Goal: Task Accomplishment & Management: Complete application form

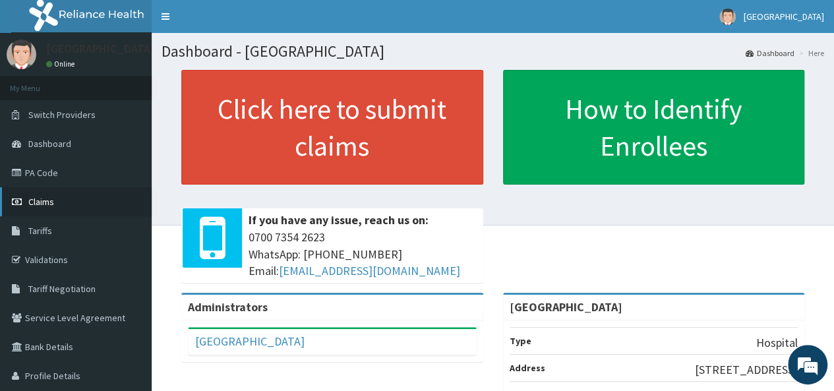
click at [54, 201] on link "Claims" at bounding box center [76, 201] width 152 height 29
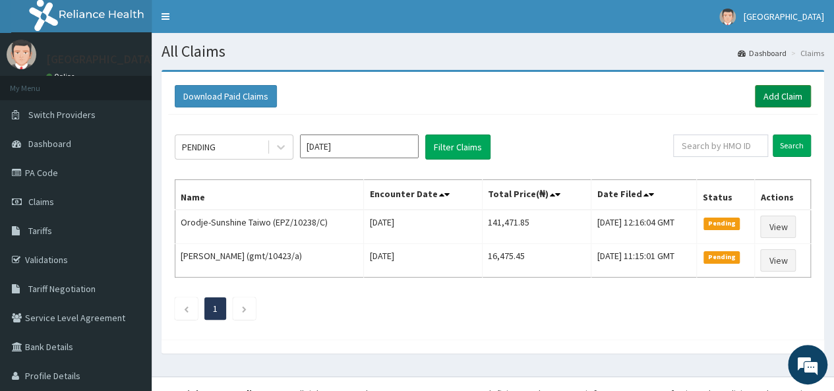
click at [761, 100] on link "Add Claim" at bounding box center [783, 96] width 56 height 22
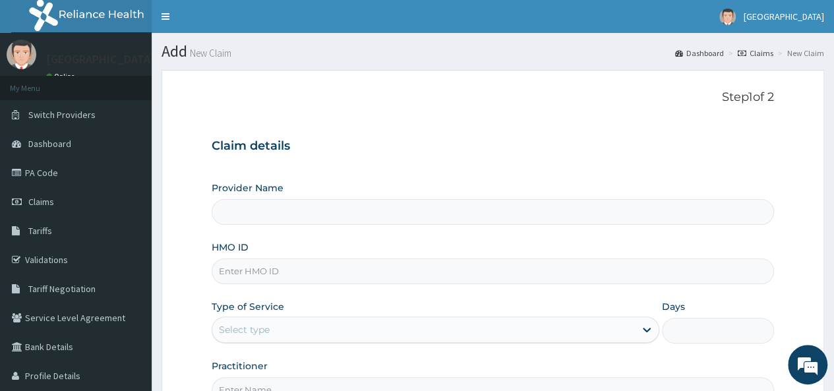
type input "[GEOGRAPHIC_DATA]"
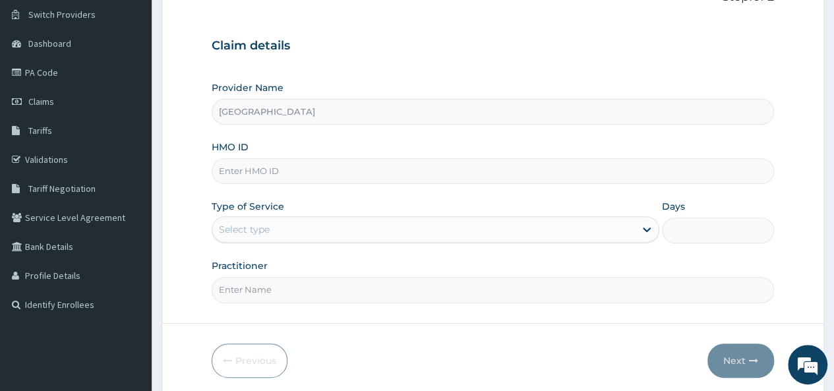
scroll to position [92, 0]
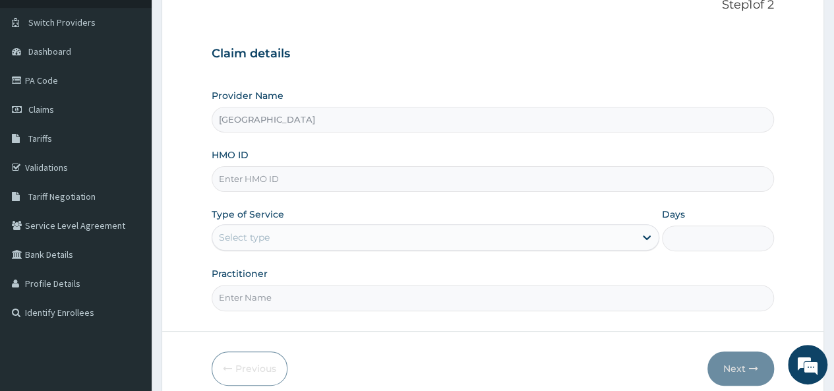
click at [384, 182] on input "HMO ID" at bounding box center [493, 179] width 563 height 26
type input "tlo/10050/a"
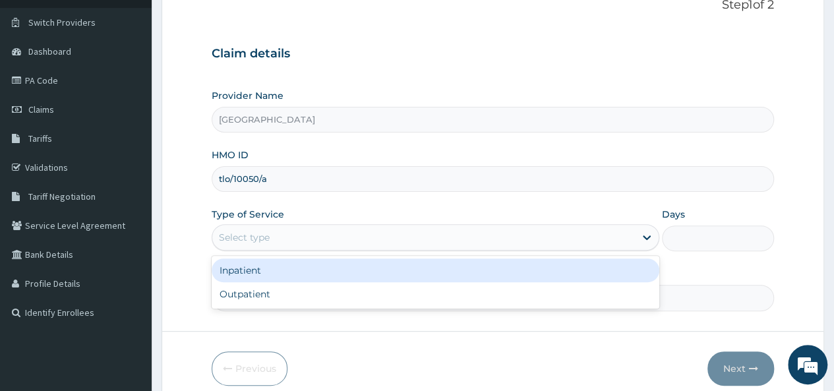
click at [358, 247] on div "Select type" at bounding box center [436, 237] width 448 height 26
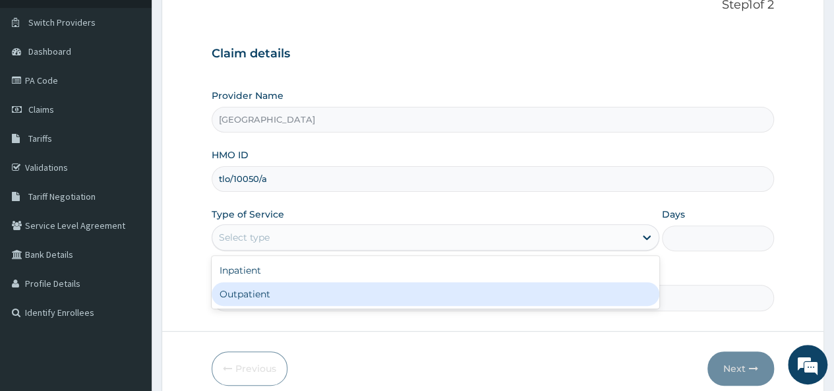
click at [330, 294] on div "Outpatient" at bounding box center [436, 294] width 448 height 24
type input "1"
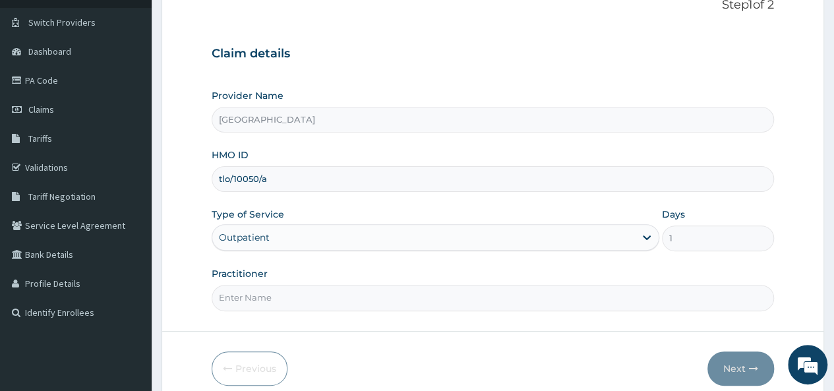
click at [706, 299] on input "Practitioner" at bounding box center [493, 298] width 563 height 26
type input "[PERSON_NAME]"
click at [752, 365] on icon "button" at bounding box center [753, 368] width 9 height 9
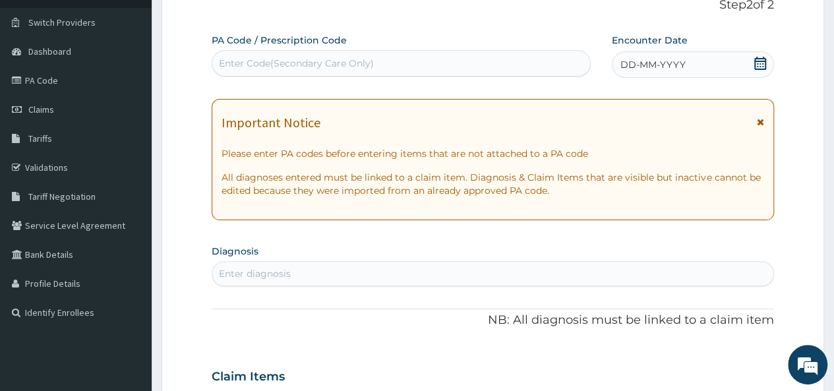
click at [443, 64] on div "Enter Code(Secondary Care Only)" at bounding box center [400, 63] width 377 height 21
click at [313, 270] on div "Enter diagnosis" at bounding box center [492, 273] width 561 height 21
type input "e"
type input "[MEDICAL_DATA]"
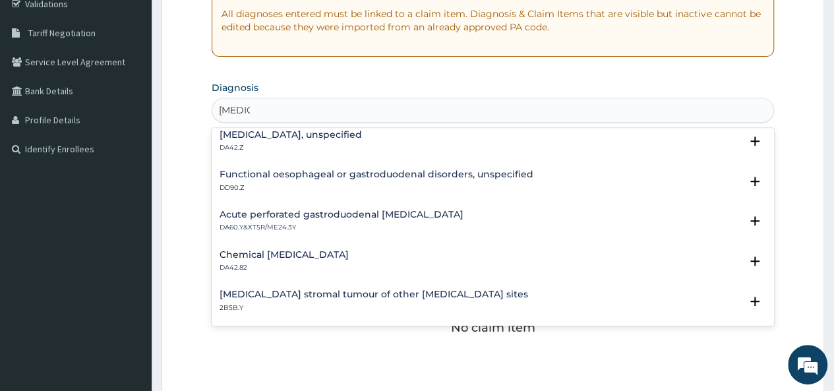
scroll to position [1301, 0]
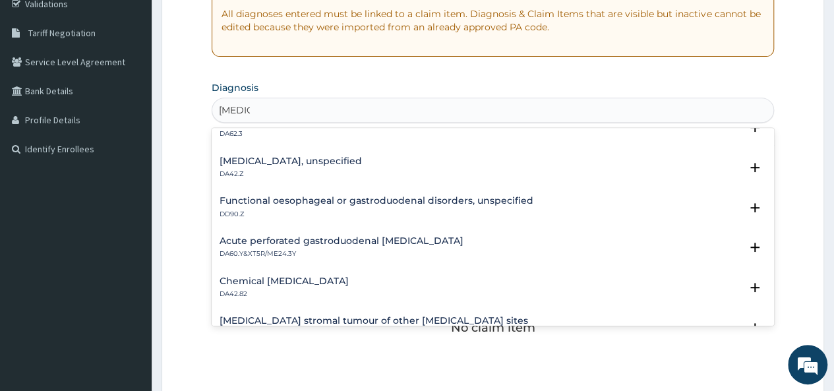
click at [339, 167] on div "[MEDICAL_DATA], unspecified DA42.Z" at bounding box center [493, 167] width 547 height 23
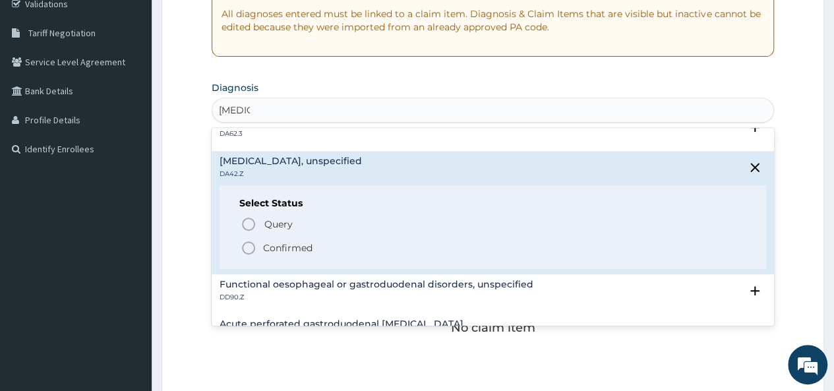
click at [247, 249] on icon "status option filled" at bounding box center [249, 248] width 16 height 16
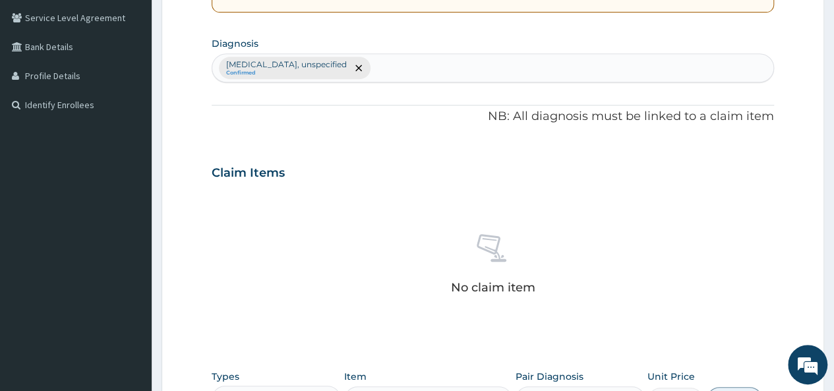
scroll to position [293, 0]
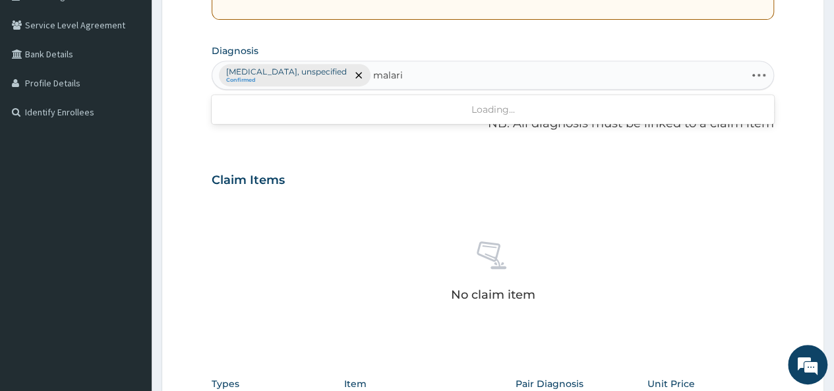
type input "[MEDICAL_DATA]"
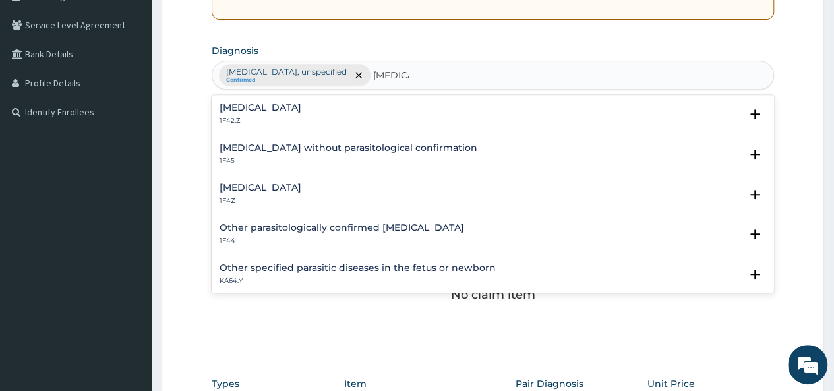
click at [297, 200] on p "1F4Z" at bounding box center [261, 201] width 82 height 9
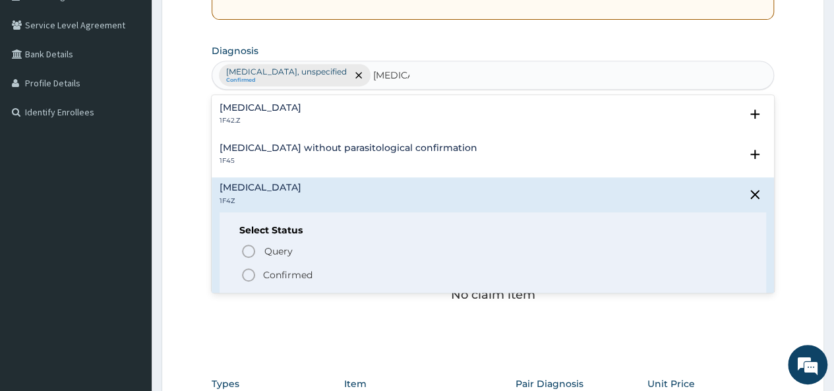
click at [278, 274] on p "Confirmed" at bounding box center [287, 274] width 49 height 13
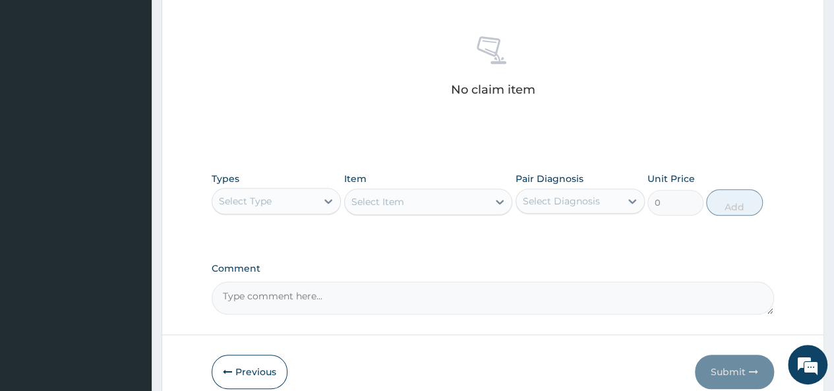
scroll to position [512, 0]
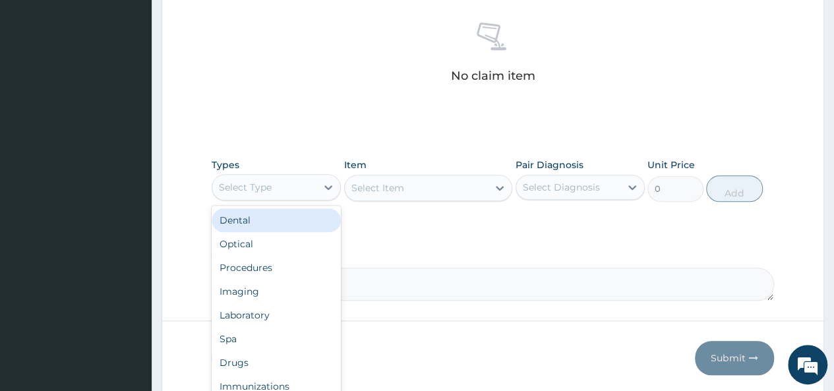
click at [315, 181] on div "Select Type" at bounding box center [264, 187] width 104 height 21
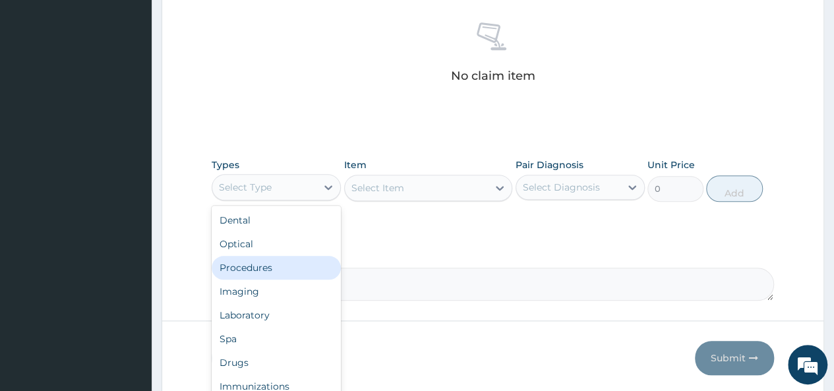
click at [299, 267] on div "Procedures" at bounding box center [276, 268] width 129 height 24
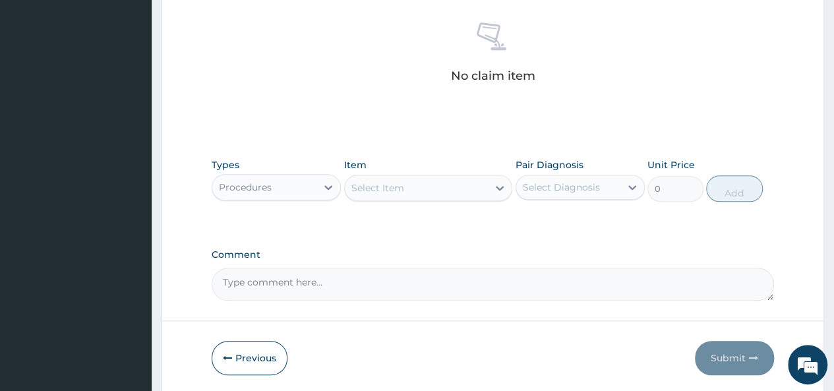
click at [497, 187] on icon at bounding box center [500, 188] width 8 height 5
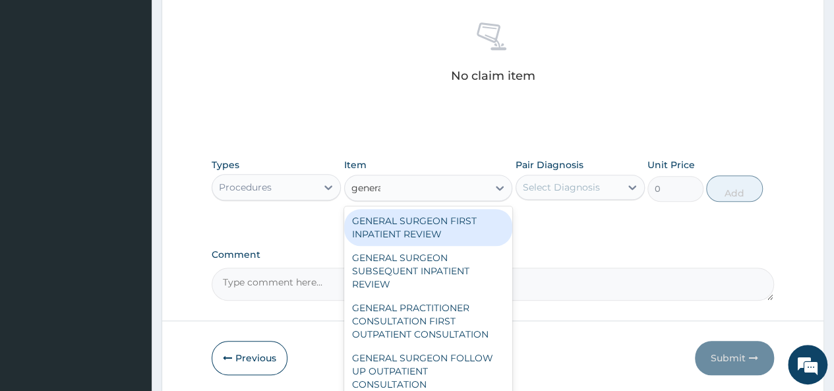
type input "general"
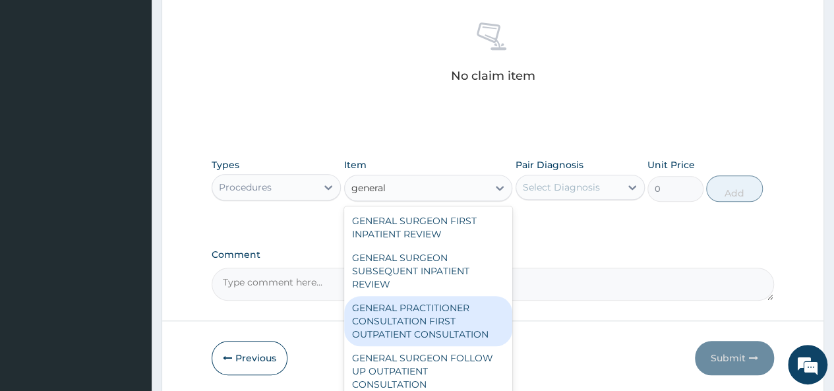
click at [439, 336] on div "GENERAL PRACTITIONER CONSULTATION FIRST OUTPATIENT CONSULTATION" at bounding box center [428, 321] width 169 height 50
type input "3547.5"
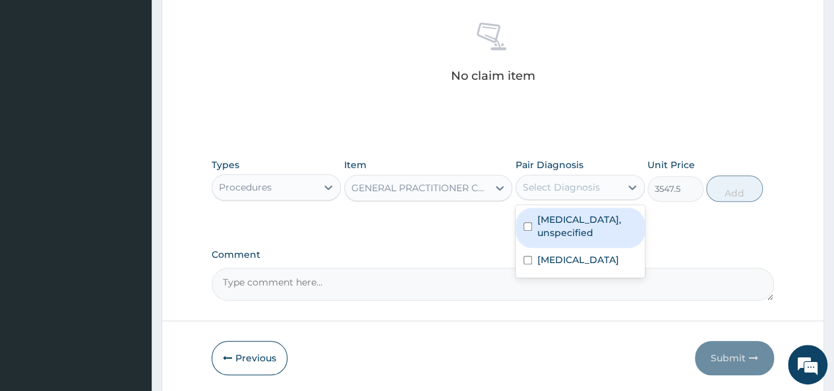
click at [582, 184] on div "Select Diagnosis" at bounding box center [561, 187] width 77 height 13
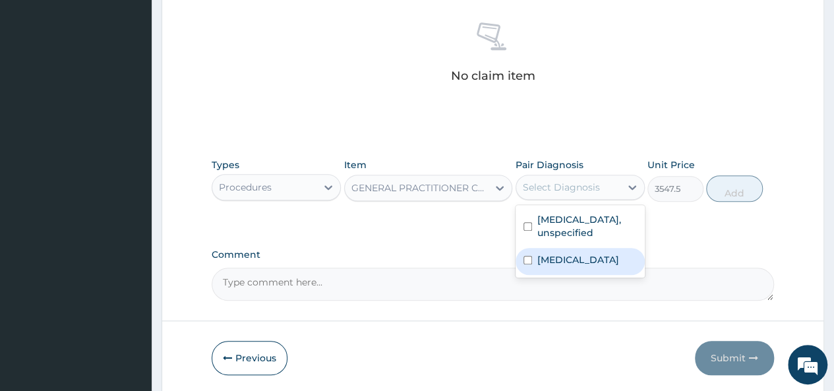
click at [538, 253] on label "[MEDICAL_DATA]" at bounding box center [579, 259] width 82 height 13
checkbox input "true"
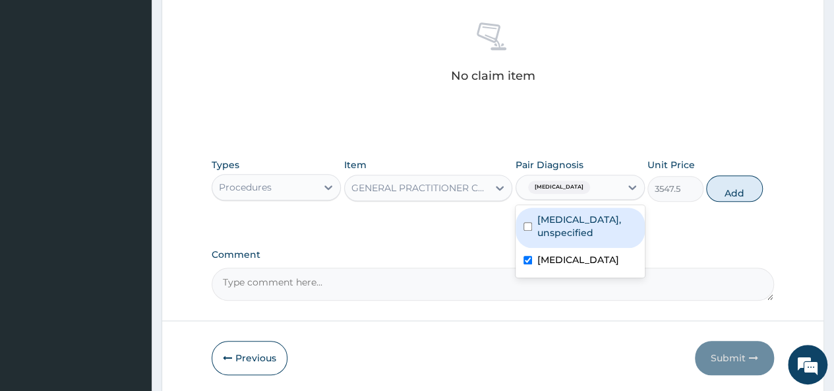
click at [526, 222] on input "checkbox" at bounding box center [528, 226] width 9 height 9
checkbox input "true"
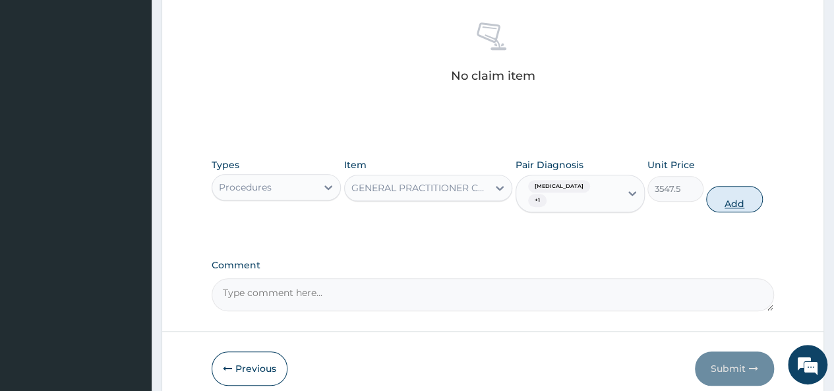
click at [741, 196] on button "Add" at bounding box center [734, 199] width 56 height 26
type input "0"
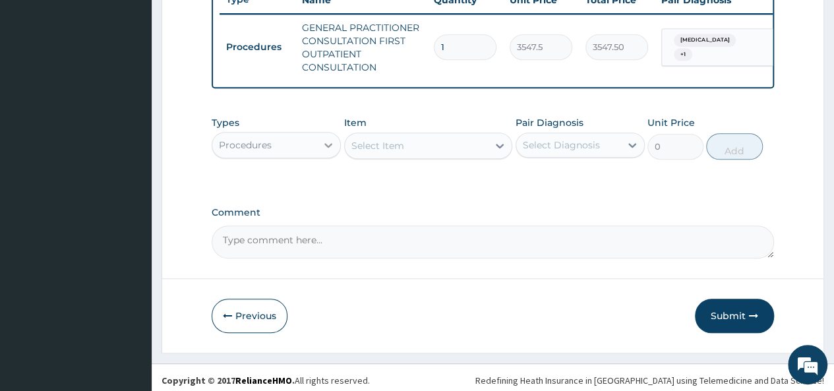
click at [327, 152] on icon at bounding box center [328, 145] width 13 height 13
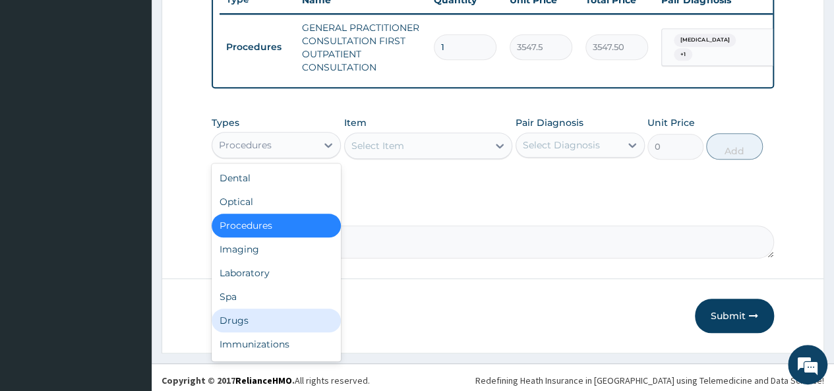
click at [283, 324] on div "Drugs" at bounding box center [276, 321] width 129 height 24
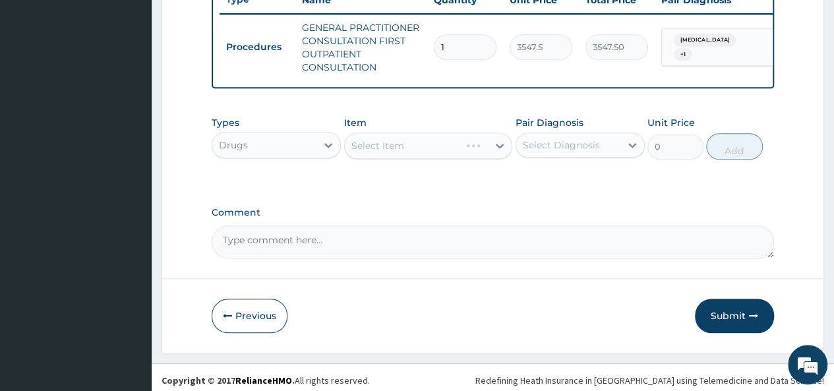
click at [483, 155] on div "Select Item" at bounding box center [428, 146] width 169 height 26
click at [483, 155] on div "Select Item" at bounding box center [417, 145] width 144 height 21
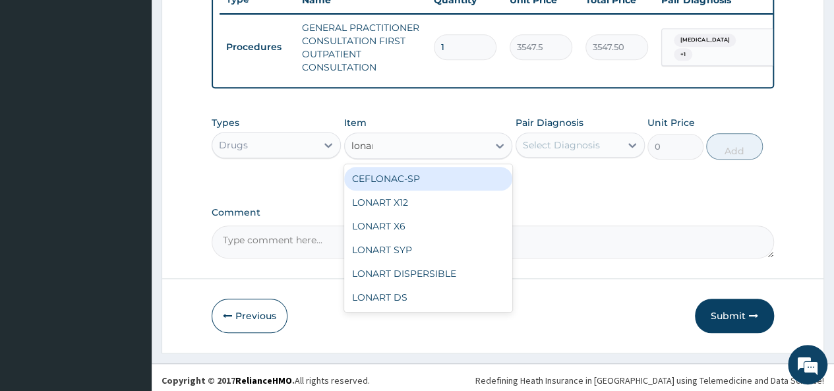
type input "lonart"
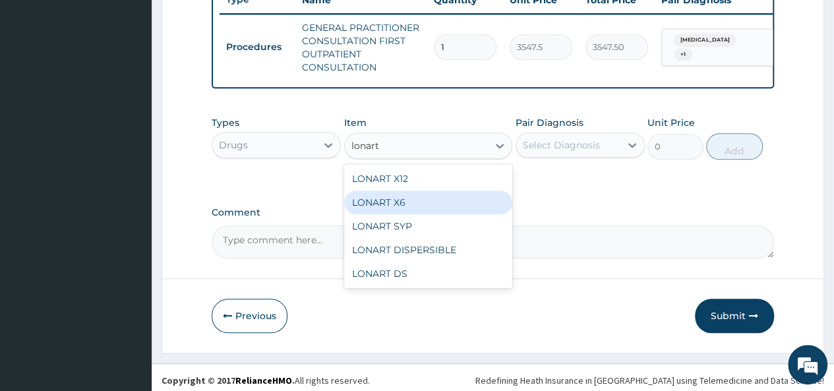
click at [410, 214] on div "LONART X6" at bounding box center [428, 203] width 169 height 24
type input "473"
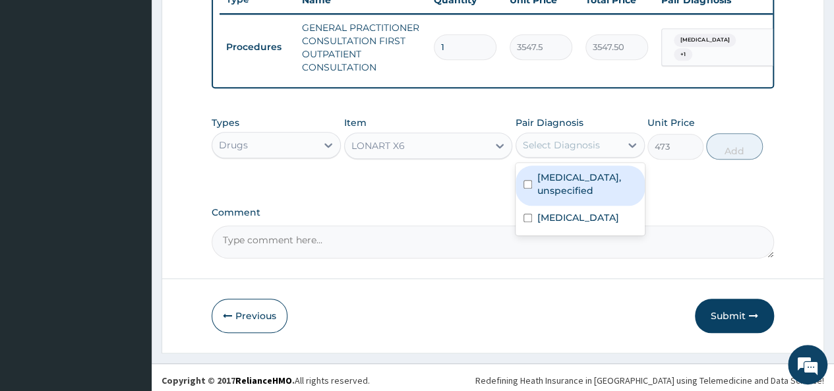
click at [590, 156] on div "Select Diagnosis" at bounding box center [568, 145] width 104 height 21
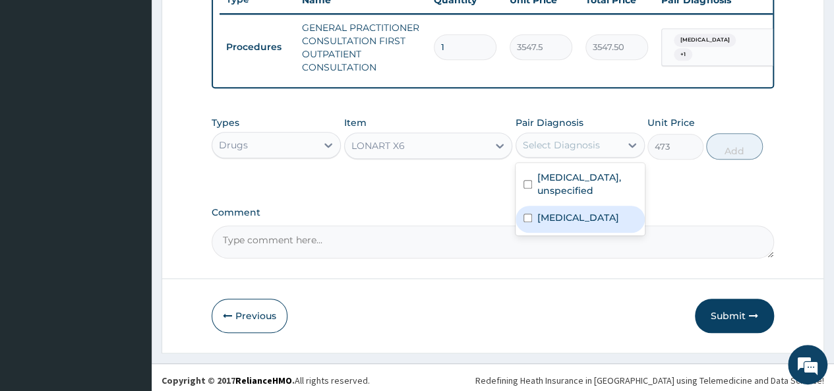
click at [586, 214] on label "[MEDICAL_DATA]" at bounding box center [579, 217] width 82 height 13
checkbox input "true"
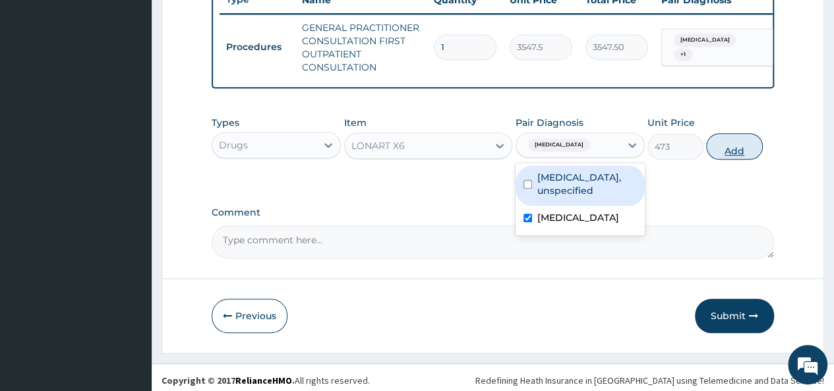
click at [738, 160] on button "Add" at bounding box center [734, 146] width 56 height 26
type input "0"
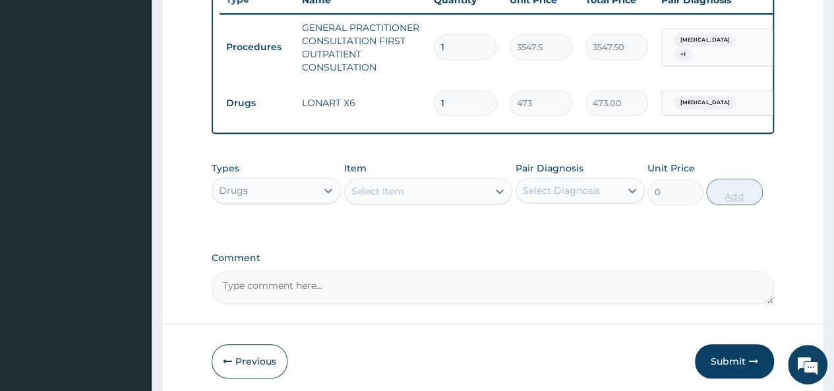
type input "0.00"
type input "6"
type input "2838.00"
type input "6"
click at [498, 194] on icon at bounding box center [500, 191] width 8 height 5
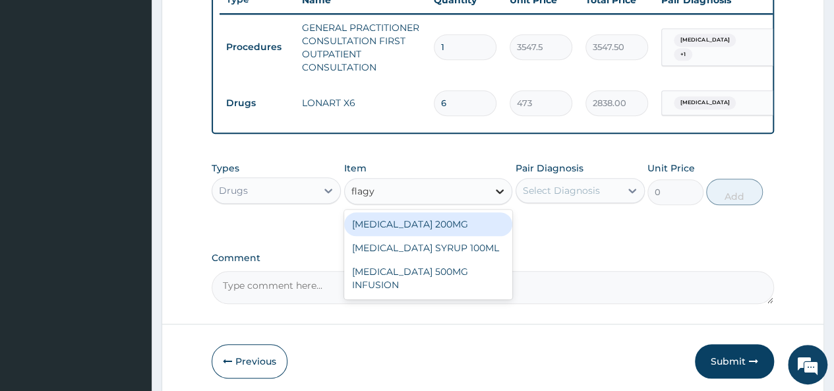
type input "[MEDICAL_DATA]"
click at [434, 229] on div "[MEDICAL_DATA] 200MG" at bounding box center [428, 224] width 169 height 24
type input "47.29999923706055"
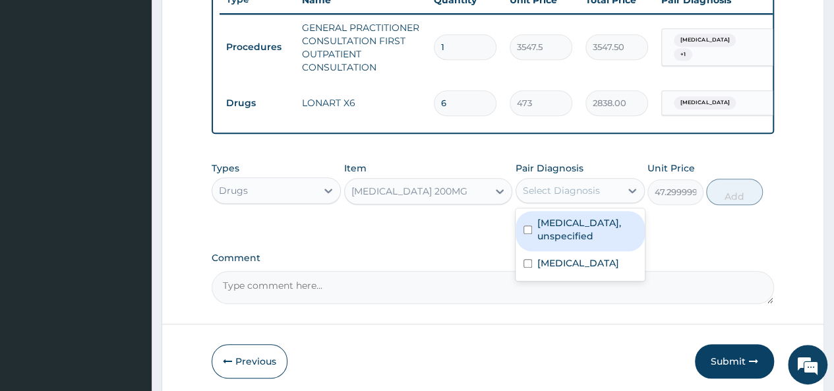
click at [600, 203] on div "Select Diagnosis" at bounding box center [580, 190] width 129 height 25
click at [579, 239] on div "[MEDICAL_DATA], unspecified" at bounding box center [580, 231] width 129 height 40
checkbox input "true"
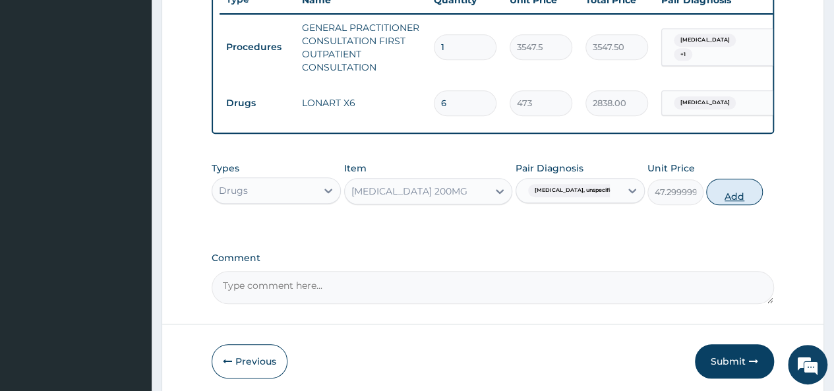
click at [735, 191] on button "Add" at bounding box center [734, 192] width 56 height 26
type input "0"
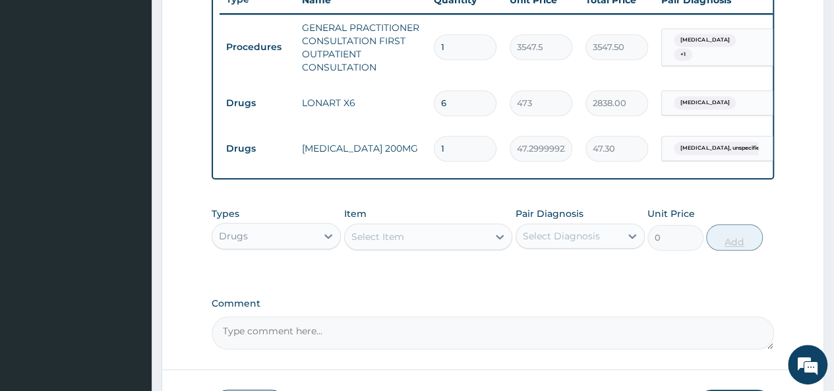
type input "0.00"
type input "3"
type input "141.90"
type input "30"
type input "1419.00"
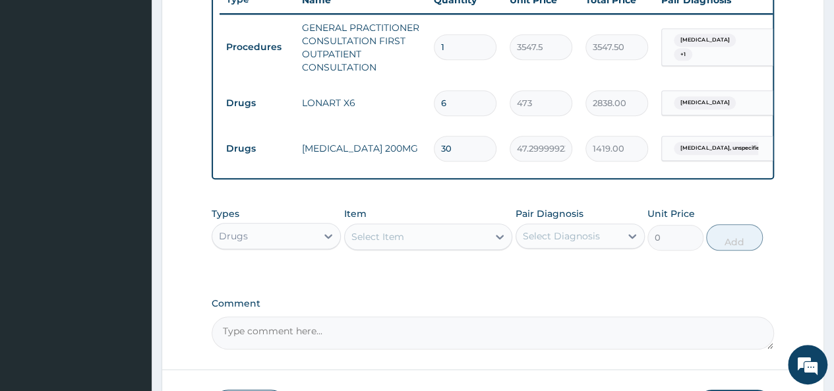
type input "30"
click at [485, 241] on div "Select Item" at bounding box center [417, 236] width 144 height 21
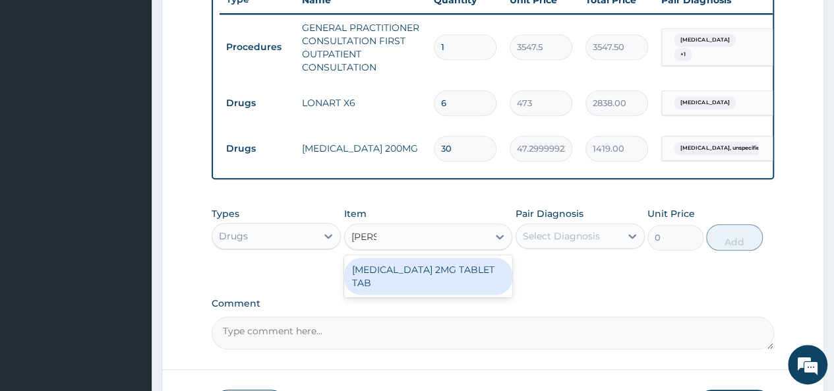
type input "[PERSON_NAME]"
click at [361, 278] on div "[MEDICAL_DATA] 2MG TABLET TAB" at bounding box center [428, 276] width 169 height 37
type input "88.6875"
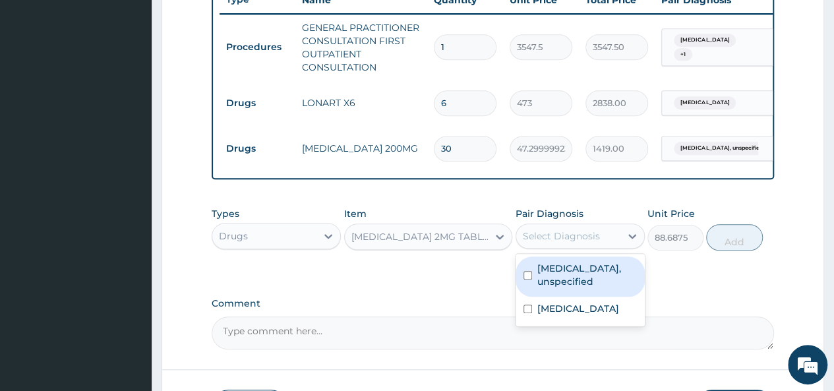
drag, startPoint x: 579, startPoint y: 251, endPoint x: 553, endPoint y: 274, distance: 34.6
click at [553, 249] on div "option [MEDICAL_DATA], unspecified, selected. option [MEDICAL_DATA], unspecifie…" at bounding box center [580, 236] width 129 height 25
click at [553, 274] on label "[MEDICAL_DATA], unspecified" at bounding box center [588, 275] width 100 height 26
checkbox input "true"
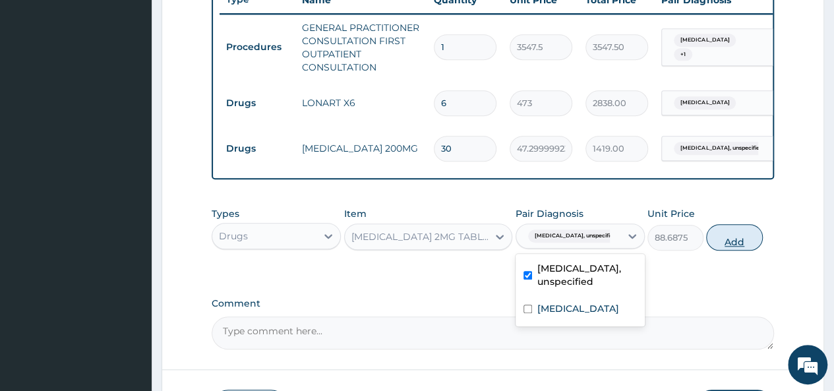
click at [744, 245] on button "Add" at bounding box center [734, 237] width 56 height 26
type input "0"
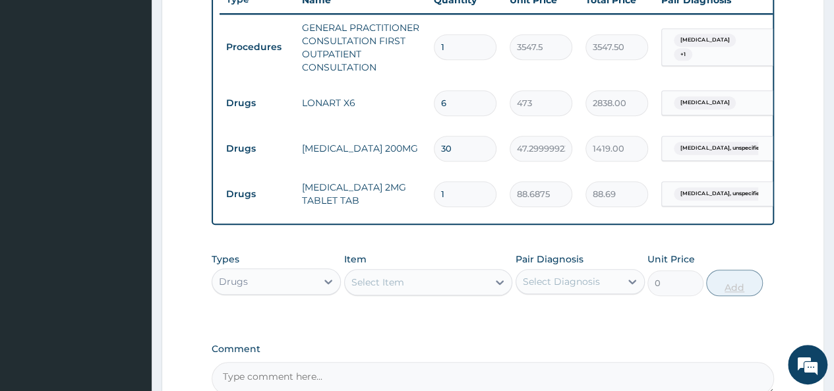
type input "0.00"
type input "2"
type input "177.38"
type input "2"
click at [451, 293] on div "Select Item" at bounding box center [417, 282] width 144 height 21
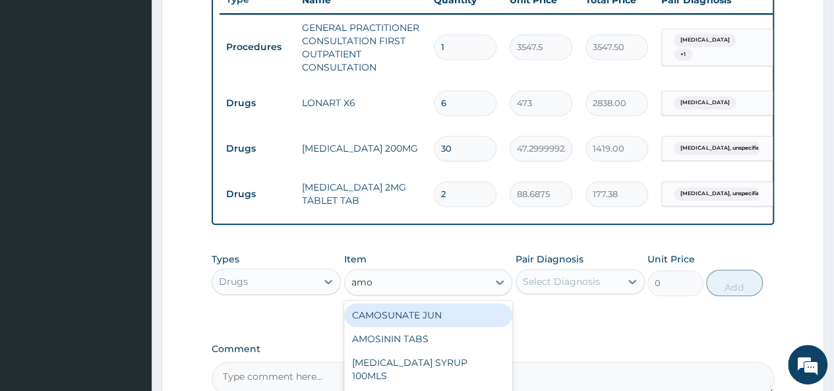
type input "amox"
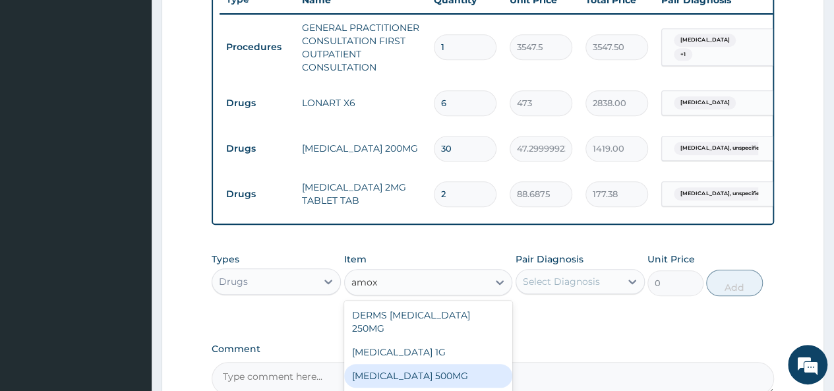
click at [437, 378] on div "[MEDICAL_DATA] 500MG" at bounding box center [428, 376] width 169 height 24
type input "70.94999694824219"
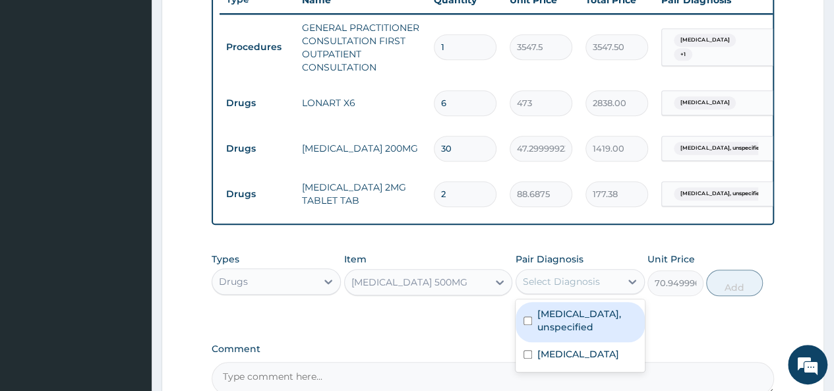
click at [574, 288] on div "Select Diagnosis" at bounding box center [561, 281] width 77 height 13
click at [542, 325] on label "[MEDICAL_DATA], unspecified" at bounding box center [588, 320] width 100 height 26
checkbox input "true"
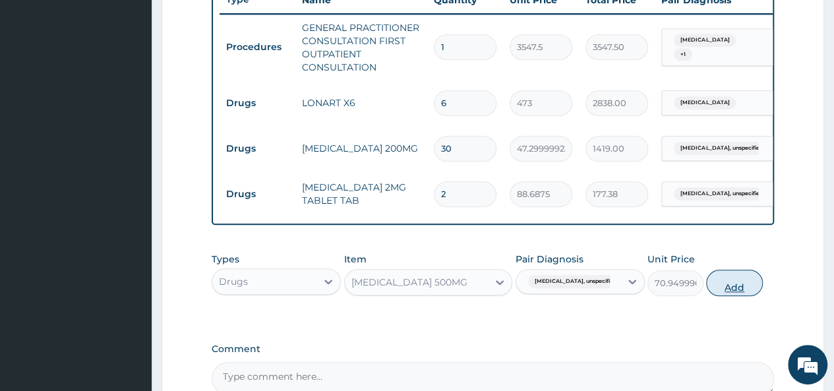
click at [716, 296] on button "Add" at bounding box center [734, 283] width 56 height 26
type input "0"
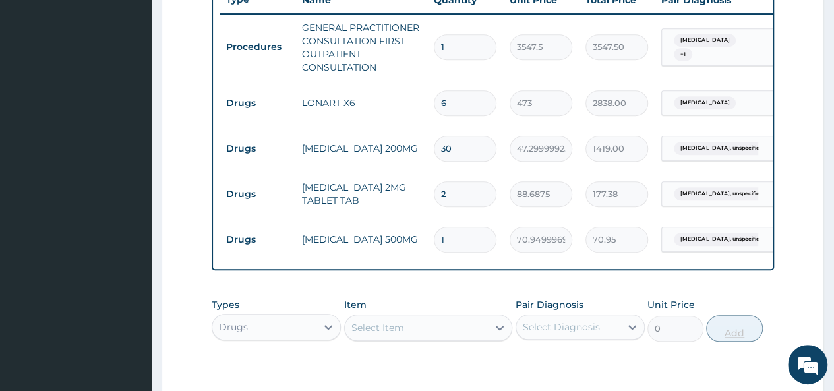
type input "11"
type input "780.45"
type input "115"
type input "8159.25"
type input "11"
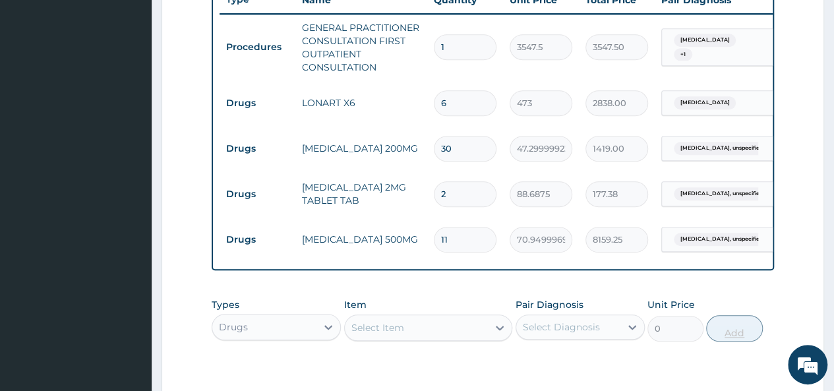
type input "780.45"
type input "1"
type input "70.95"
type input "14"
type input "993.30"
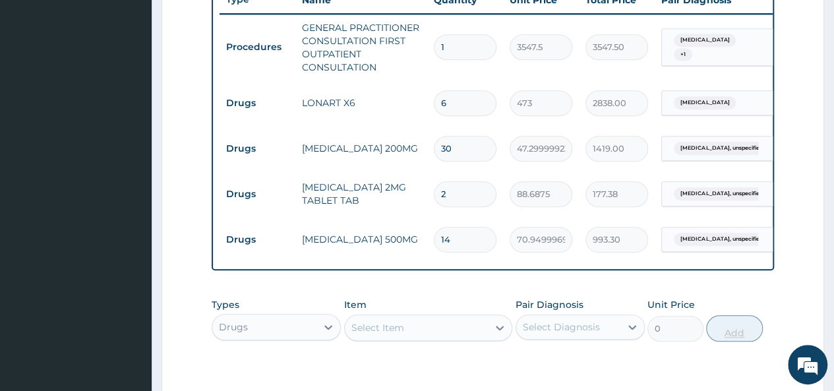
type input "1"
type input "70.95"
type input "15"
type input "1064.25"
type input "15"
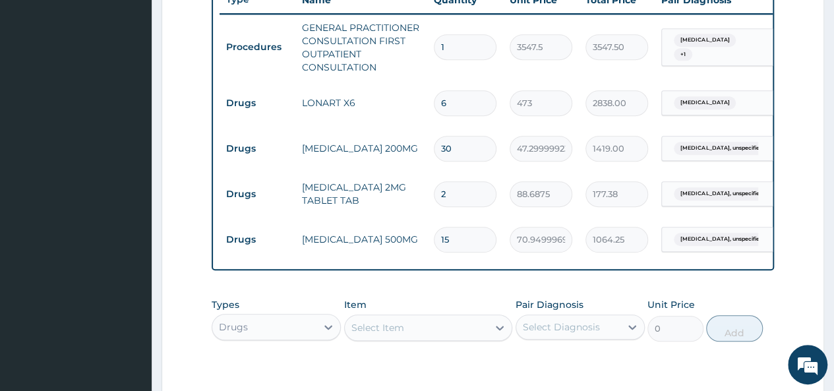
click at [459, 338] on div "Select Item" at bounding box center [417, 327] width 144 height 21
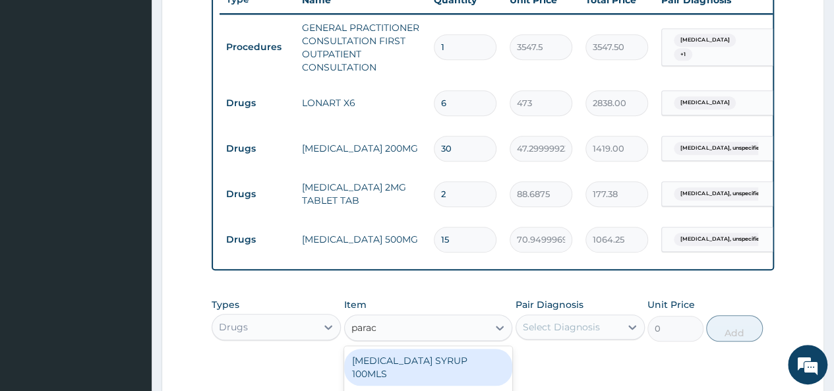
type input "parace"
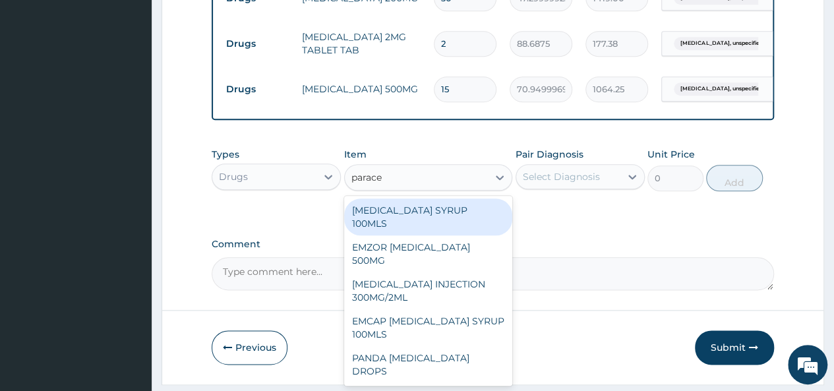
scroll to position [669, 0]
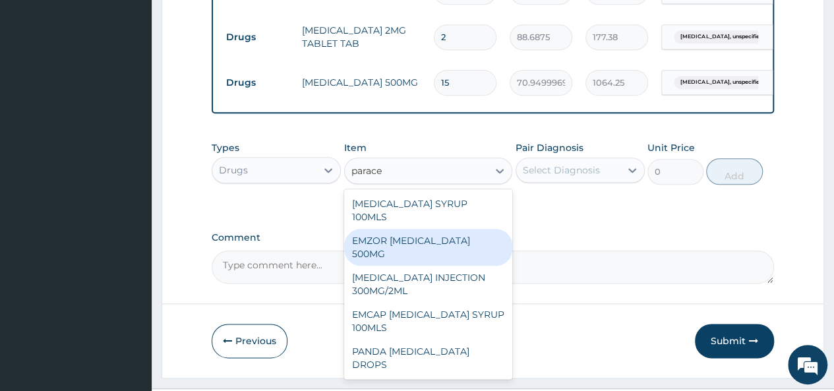
click at [460, 231] on div "EMZOR [MEDICAL_DATA] 500MG" at bounding box center [428, 247] width 169 height 37
type input "23.64999961853027"
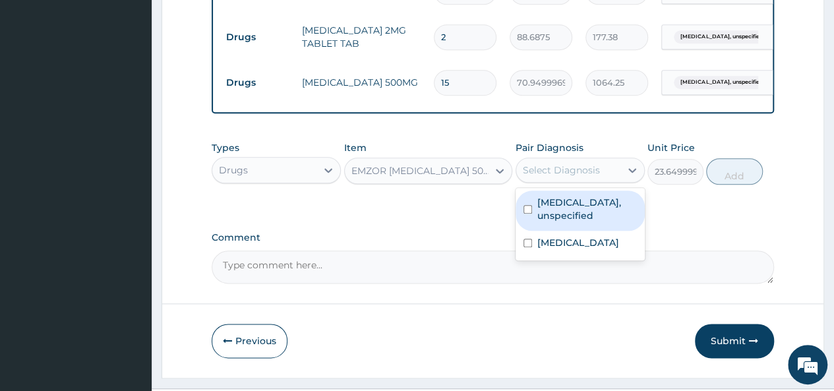
click at [613, 181] on div "Select Diagnosis" at bounding box center [568, 170] width 104 height 21
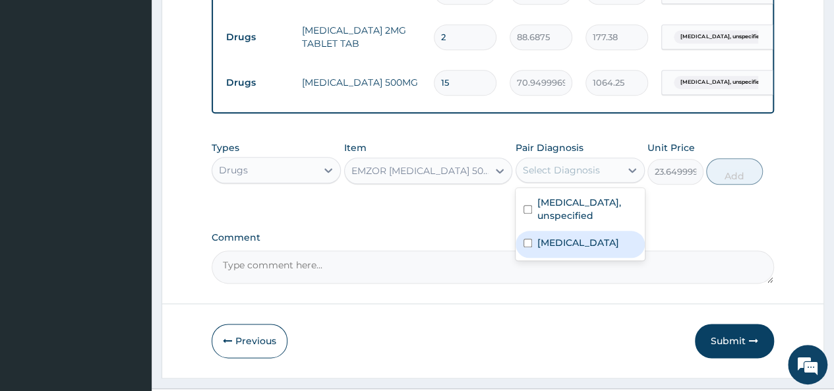
click at [549, 236] on label "[MEDICAL_DATA]" at bounding box center [579, 242] width 82 height 13
checkbox input "true"
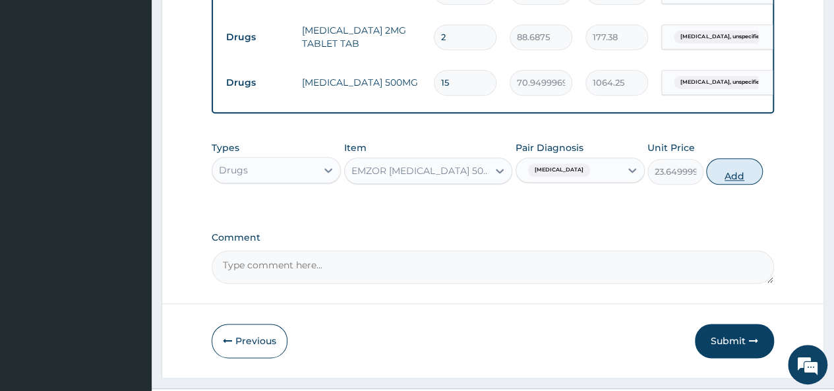
click at [756, 183] on button "Add" at bounding box center [734, 171] width 56 height 26
type input "0"
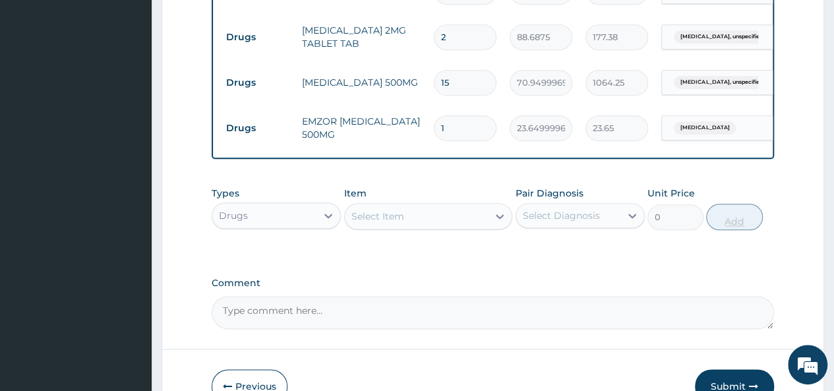
type input "18"
type input "425.70"
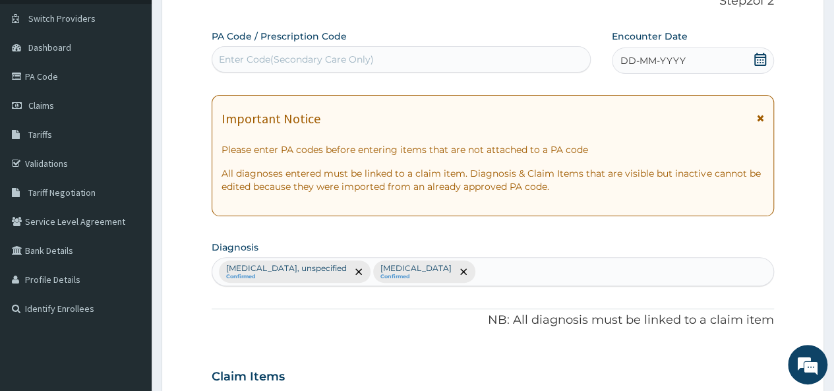
scroll to position [109, 0]
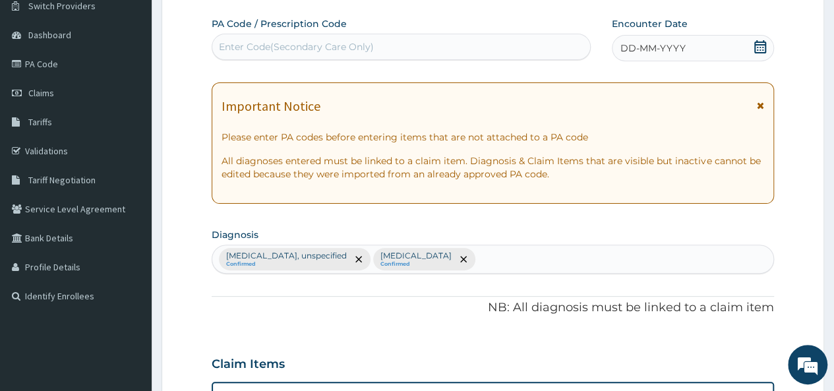
type input "18"
click at [761, 49] on icon at bounding box center [761, 46] width 12 height 13
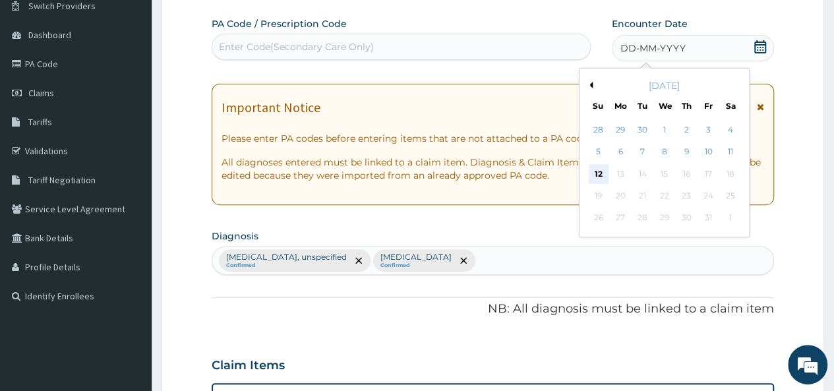
click at [600, 168] on div "12" at bounding box center [598, 174] width 20 height 20
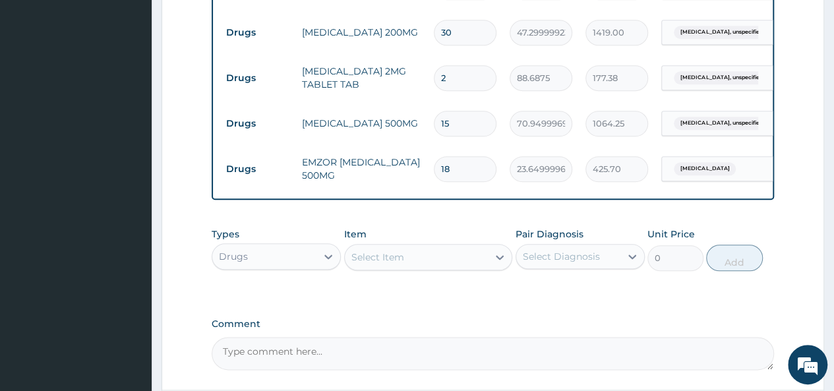
scroll to position [754, 0]
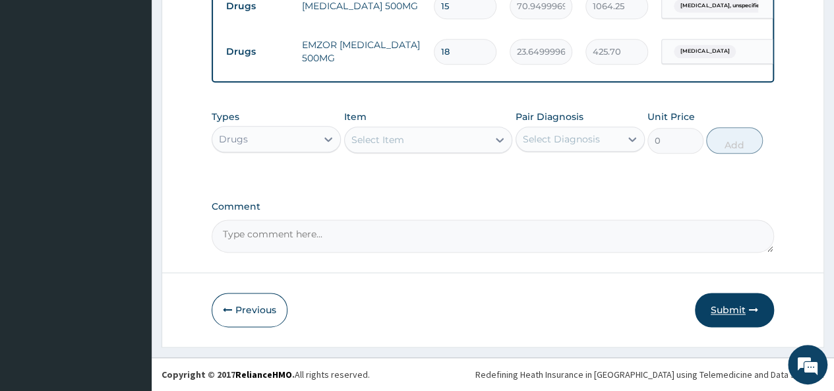
click at [724, 316] on button "Submit" at bounding box center [734, 310] width 79 height 34
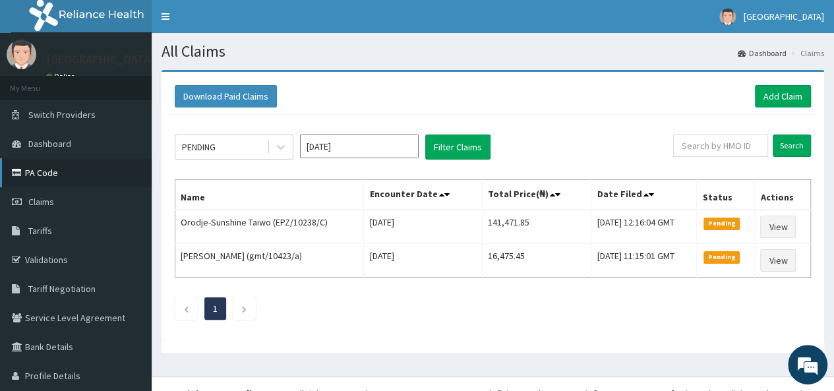
click at [89, 173] on link "PA Code" at bounding box center [76, 172] width 152 height 29
